Goal: Task Accomplishment & Management: Manage account settings

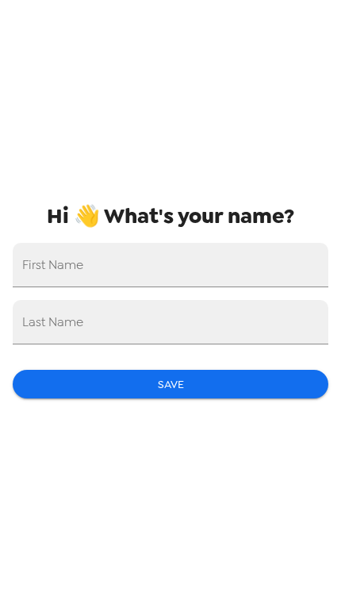
click at [247, 268] on input "First Name" at bounding box center [171, 265] width 316 height 44
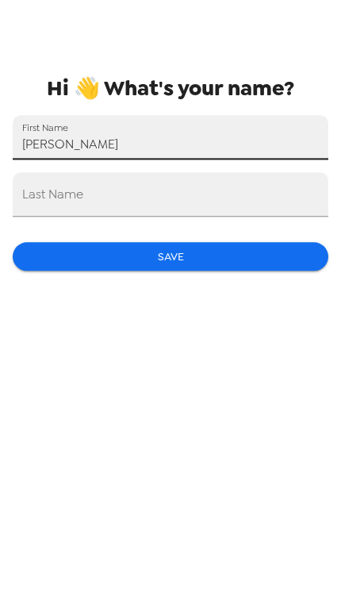
type input "[PERSON_NAME]"
click at [213, 300] on input "Last Name" at bounding box center [171, 322] width 316 height 44
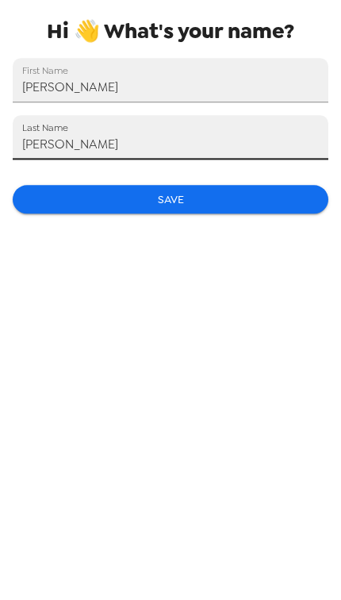
type input "[PERSON_NAME]"
click at [255, 370] on button "Save" at bounding box center [171, 384] width 316 height 29
